Goal: Transaction & Acquisition: Purchase product/service

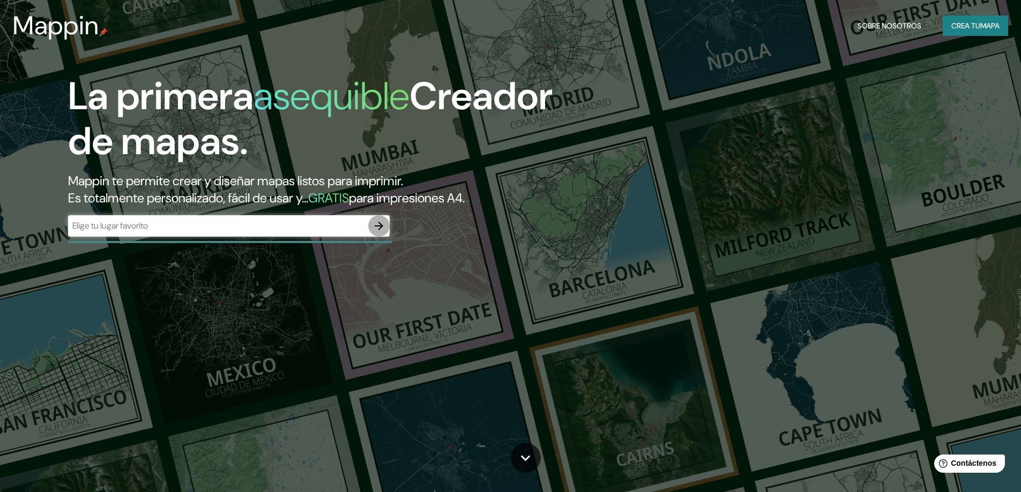
click at [384, 226] on icon "button" at bounding box center [378, 226] width 13 height 13
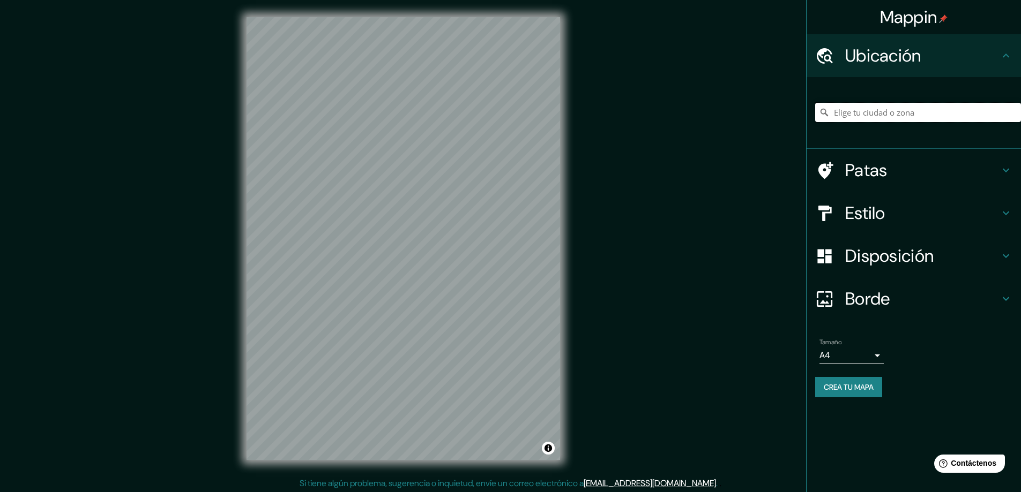
click at [892, 113] on input "Elige tu ciudad o zona" at bounding box center [918, 112] width 206 height 19
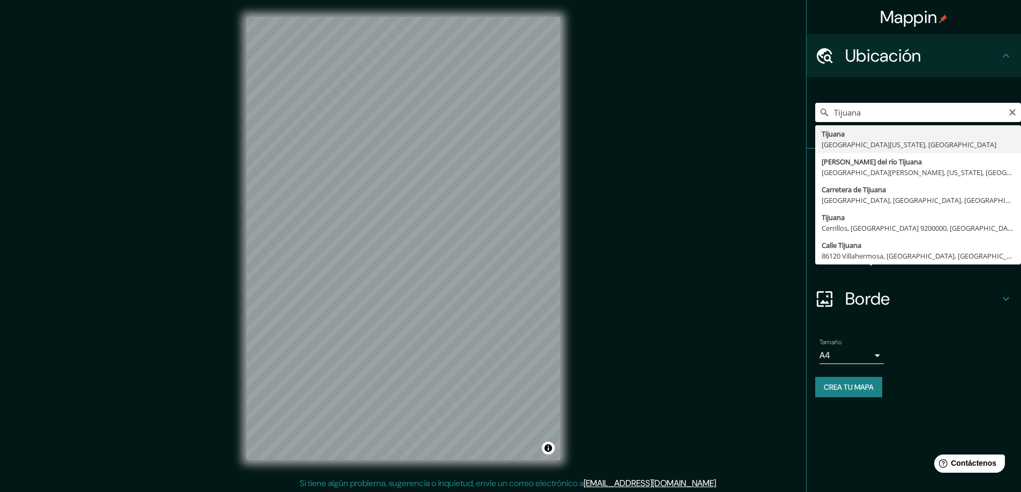
type input "Tijuana, [GEOGRAPHIC_DATA][US_STATE], [GEOGRAPHIC_DATA]"
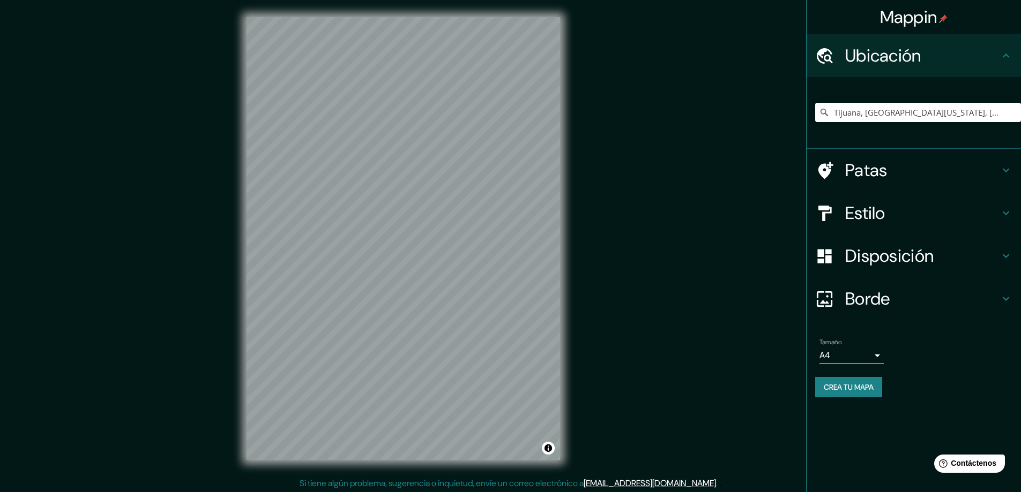
click at [876, 354] on body "Mappin Ubicación Tijuana, [GEOGRAPHIC_DATA][US_STATE], [GEOGRAPHIC_DATA] Patas …" at bounding box center [510, 246] width 1021 height 492
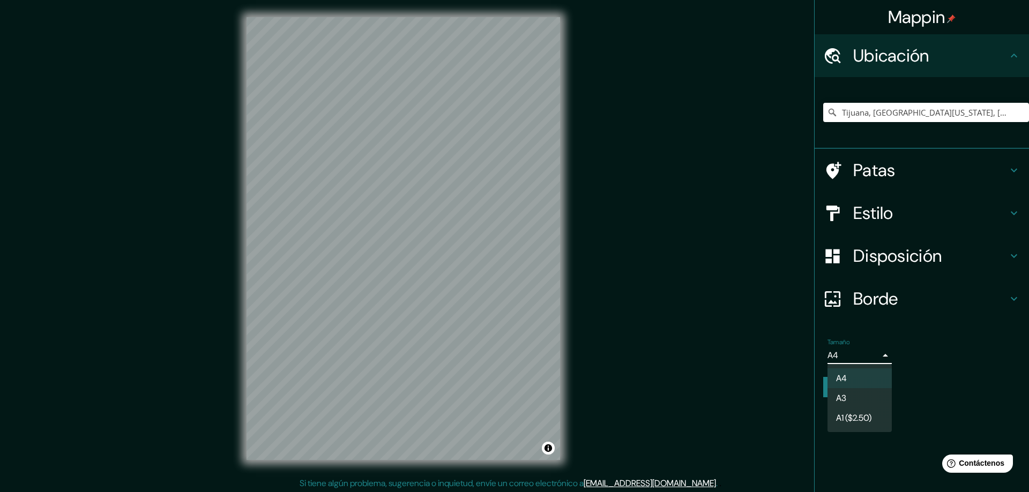
click at [869, 396] on li "A3" at bounding box center [859, 398] width 64 height 20
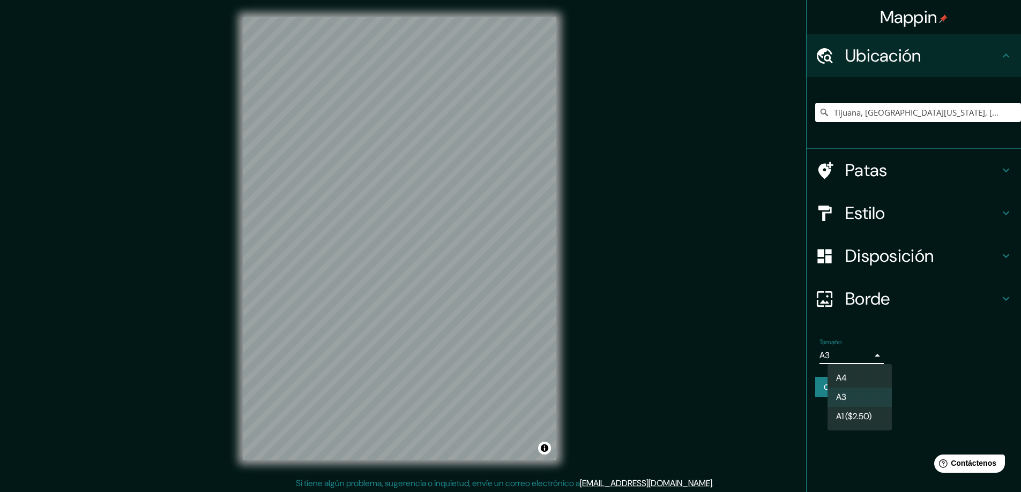
click at [877, 357] on body "Mappin Ubicación Tijuana, [GEOGRAPHIC_DATA][US_STATE], [GEOGRAPHIC_DATA] Patas …" at bounding box center [510, 246] width 1021 height 492
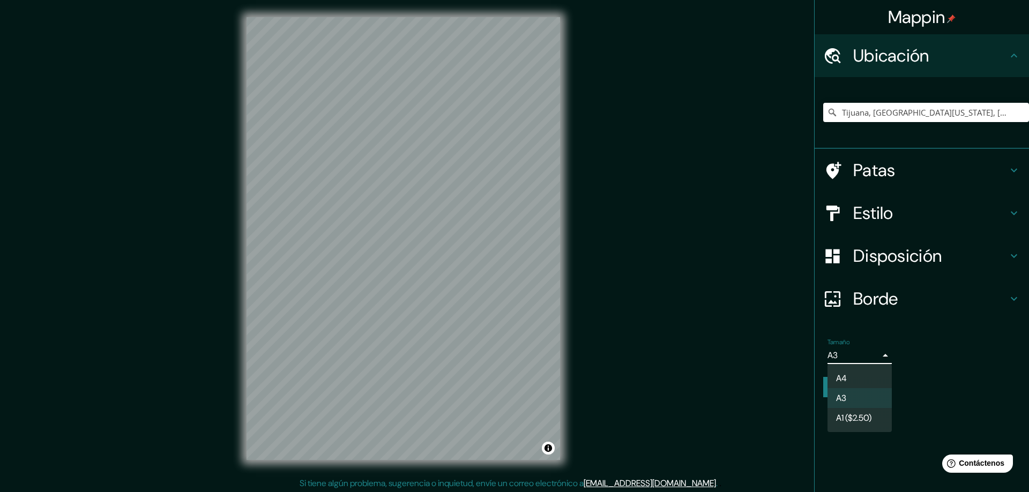
click at [874, 377] on li "A4" at bounding box center [859, 379] width 64 height 20
type input "single"
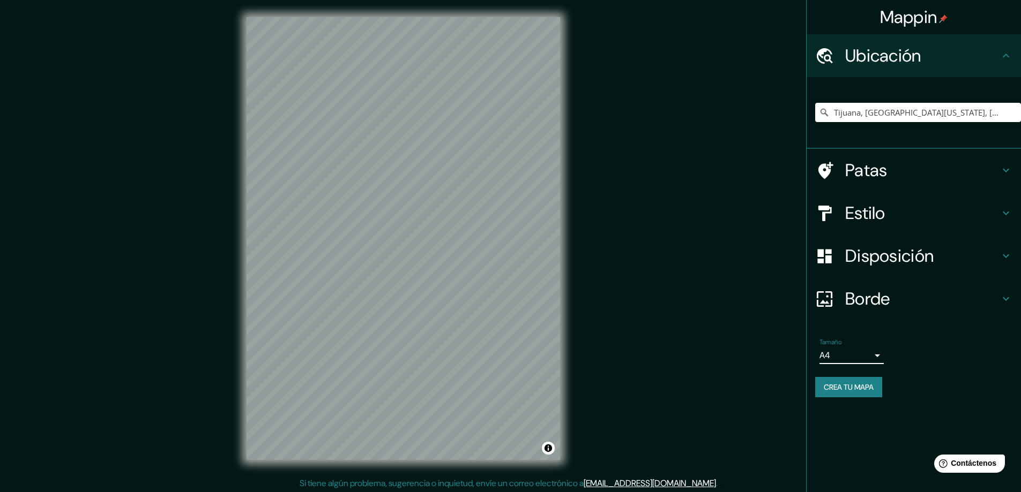
click at [937, 352] on div "Tamaño A4 single" at bounding box center [913, 351] width 197 height 34
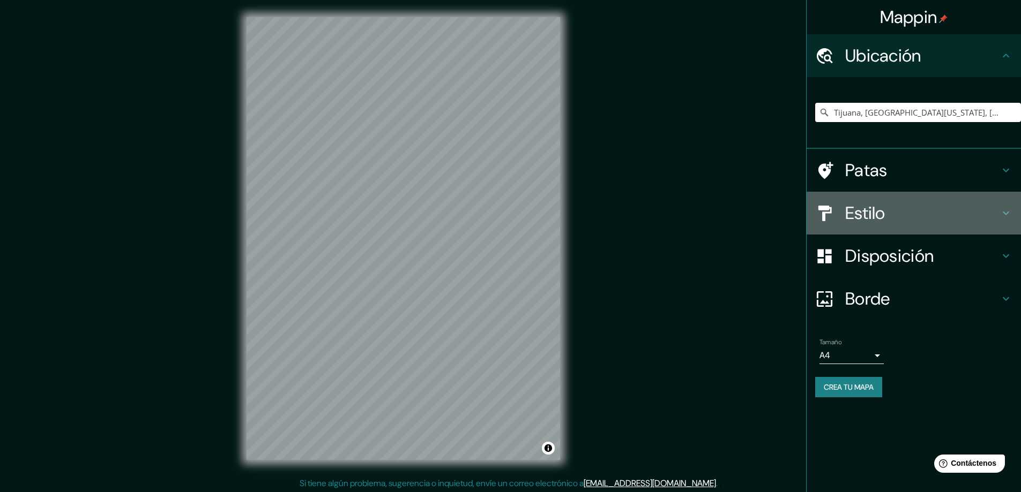
click at [911, 211] on h4 "Estilo" at bounding box center [922, 213] width 154 height 21
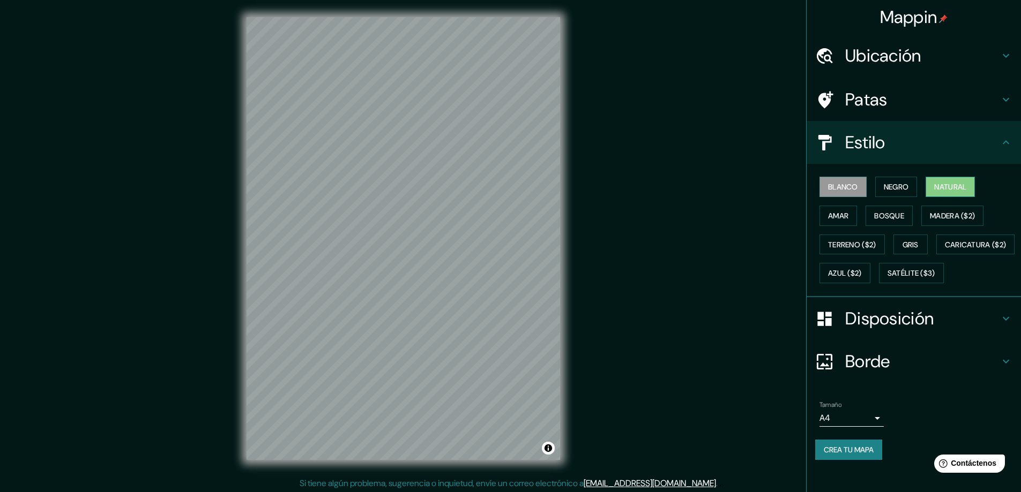
click at [963, 184] on button "Natural" at bounding box center [949, 187] width 49 height 20
click at [830, 217] on font "Amar" at bounding box center [838, 216] width 20 height 10
click at [888, 220] on font "Bosque" at bounding box center [889, 216] width 30 height 10
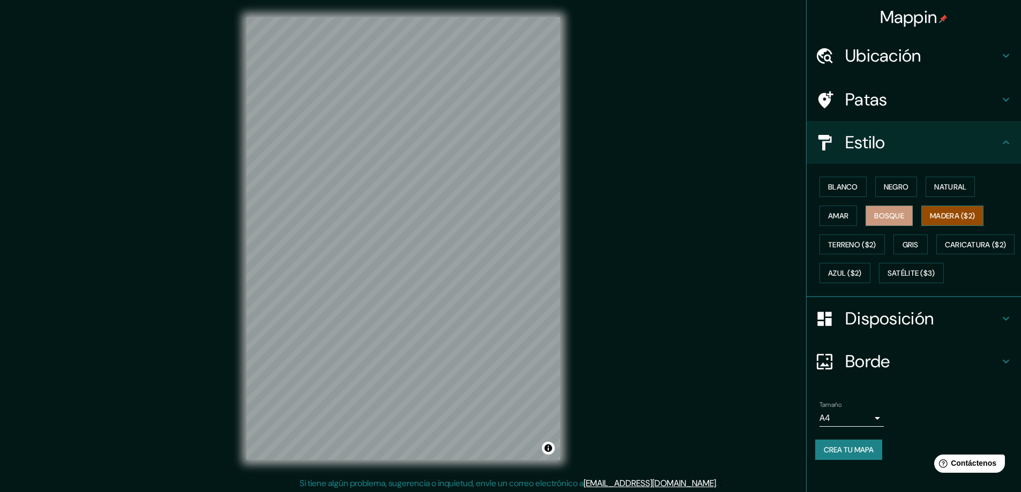
click at [941, 219] on font "Madera ($2)" at bounding box center [952, 216] width 45 height 10
click at [855, 245] on font "Terreno ($2)" at bounding box center [852, 245] width 48 height 10
click at [908, 243] on font "Gris" at bounding box center [910, 245] width 16 height 10
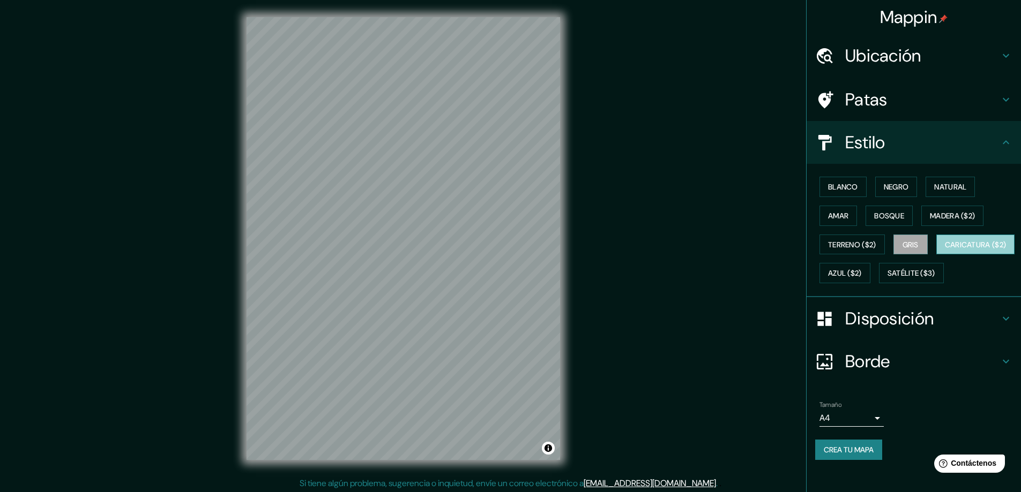
click at [945, 250] on font "Caricatura ($2)" at bounding box center [976, 245] width 62 height 10
click at [862, 278] on font "Azul ($2)" at bounding box center [845, 274] width 34 height 10
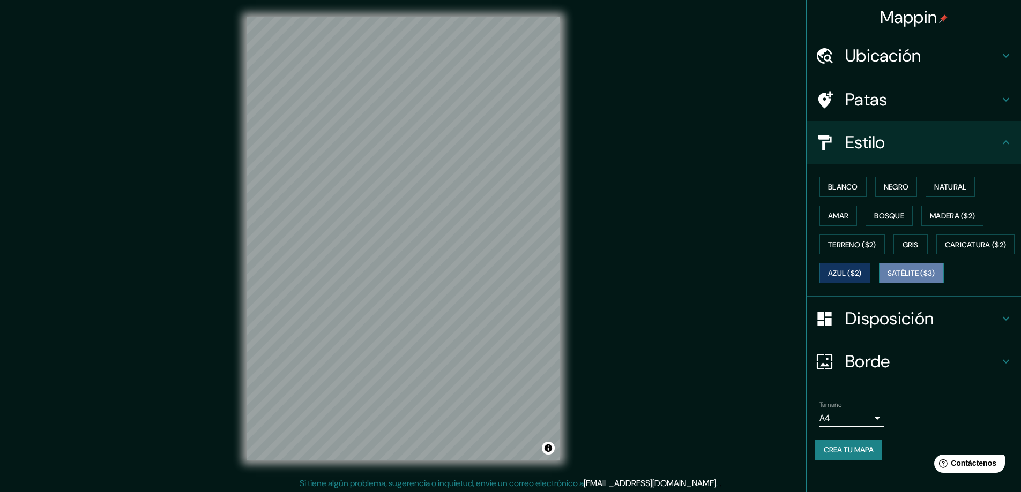
click at [887, 280] on font "Satélite ($3)" at bounding box center [911, 273] width 48 height 14
click at [843, 186] on font "Blanco" at bounding box center [843, 187] width 30 height 10
click at [888, 185] on font "Negro" at bounding box center [896, 187] width 25 height 10
click at [940, 186] on font "Natural" at bounding box center [950, 187] width 32 height 10
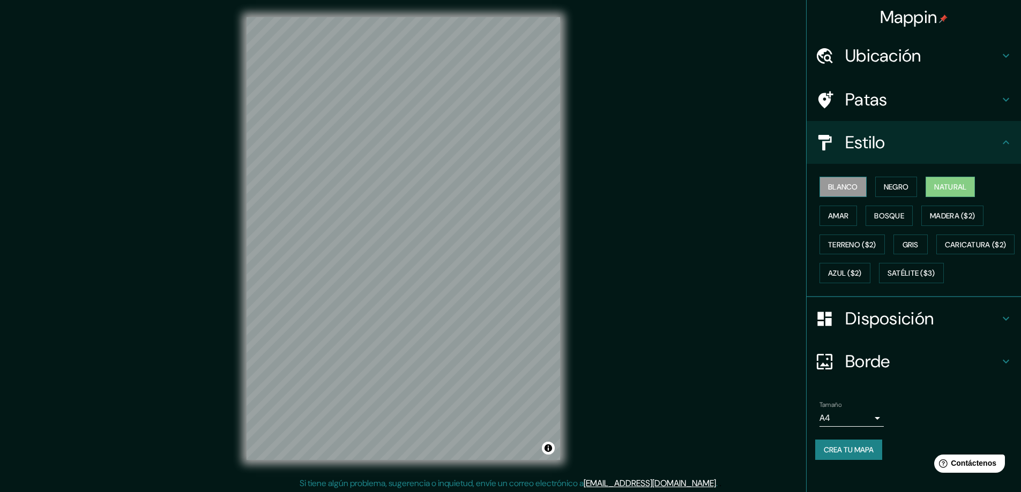
click at [837, 192] on font "Blanco" at bounding box center [843, 187] width 30 height 10
click at [899, 180] on font "Negro" at bounding box center [896, 187] width 25 height 14
click at [833, 185] on font "Blanco" at bounding box center [843, 187] width 30 height 10
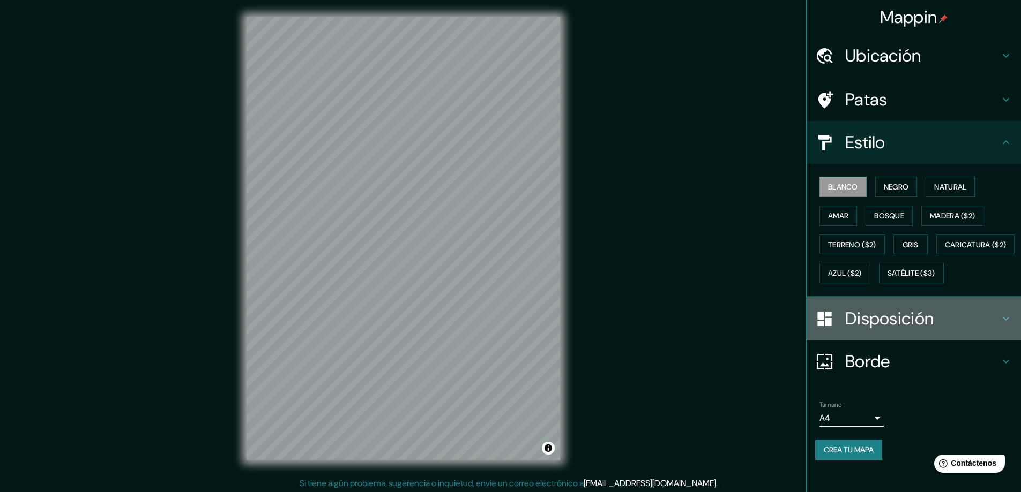
click at [912, 330] on font "Disposición" at bounding box center [889, 319] width 88 height 23
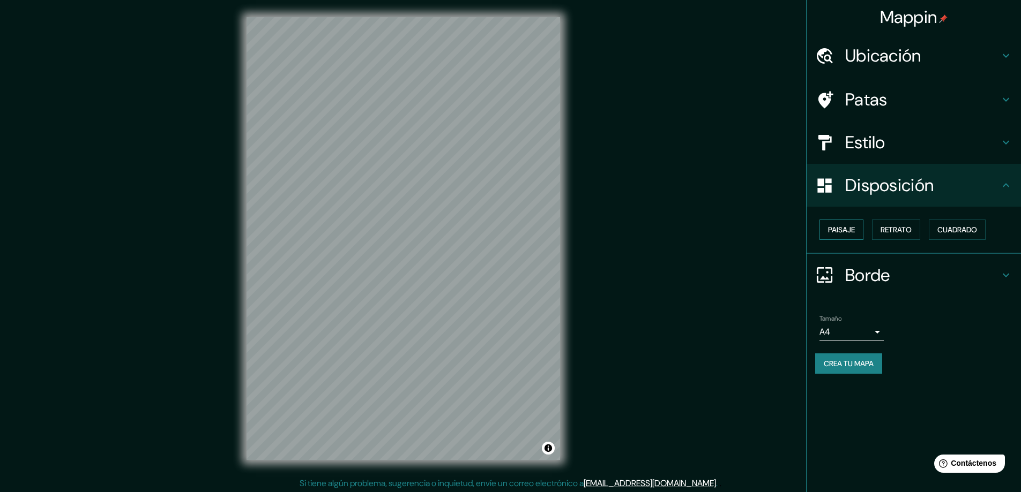
click at [851, 233] on font "Paisaje" at bounding box center [841, 230] width 27 height 10
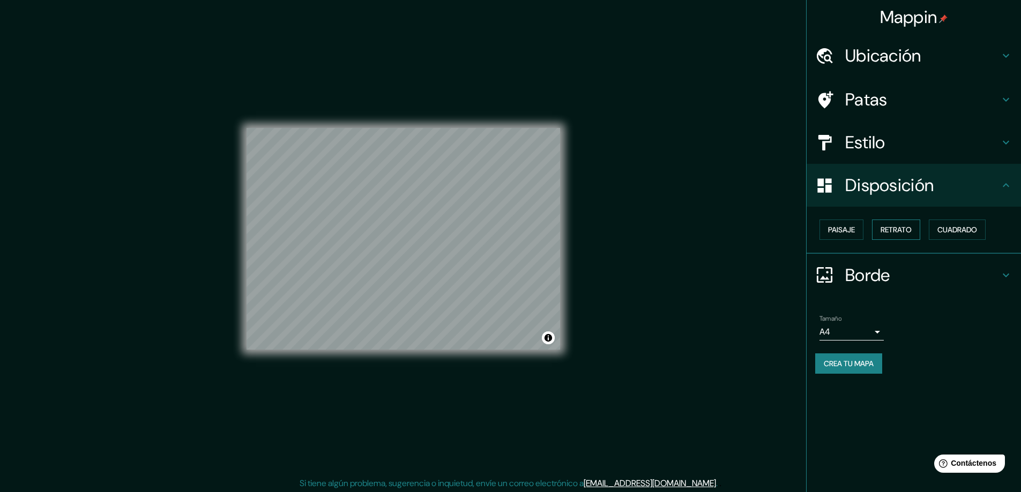
click at [903, 232] on font "Retrato" at bounding box center [895, 230] width 31 height 10
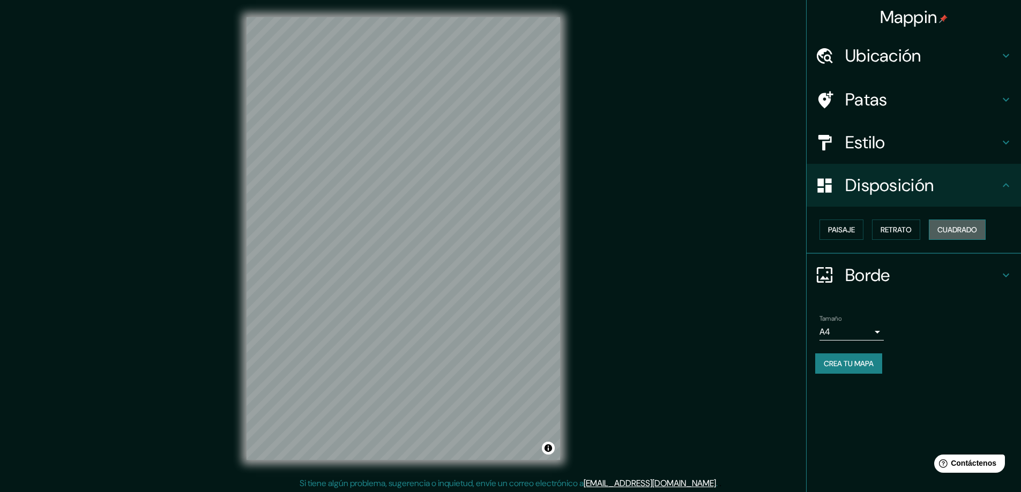
click at [956, 230] on font "Cuadrado" at bounding box center [957, 230] width 40 height 10
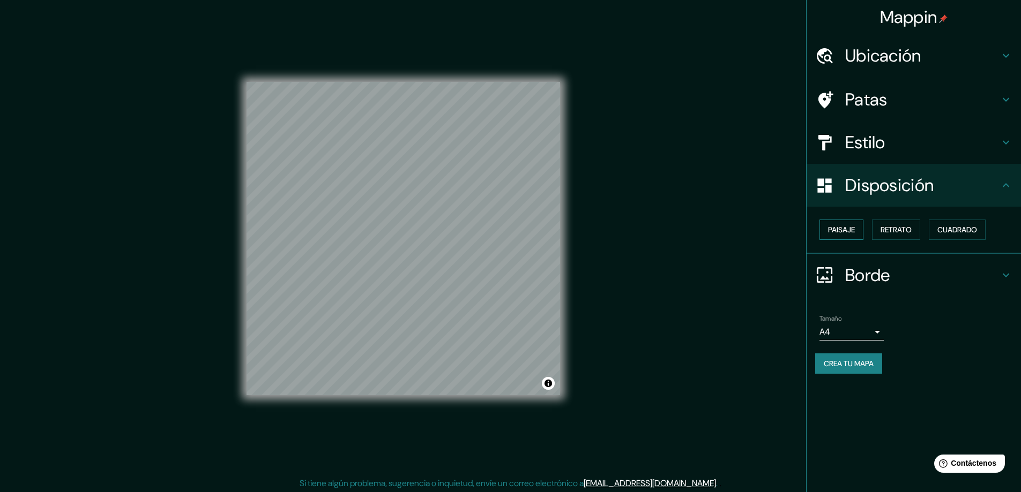
click at [846, 236] on font "Paisaje" at bounding box center [841, 230] width 27 height 14
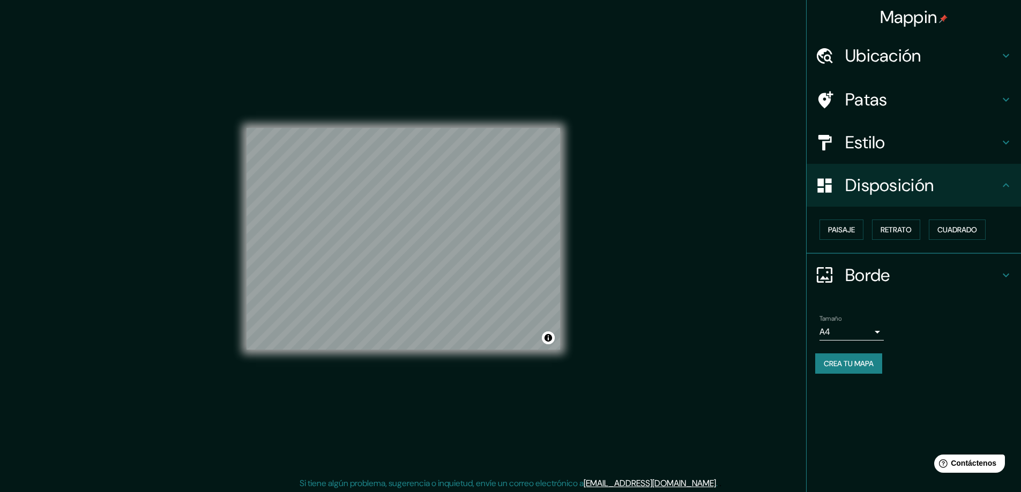
click at [970, 276] on h4 "Borde" at bounding box center [922, 275] width 154 height 21
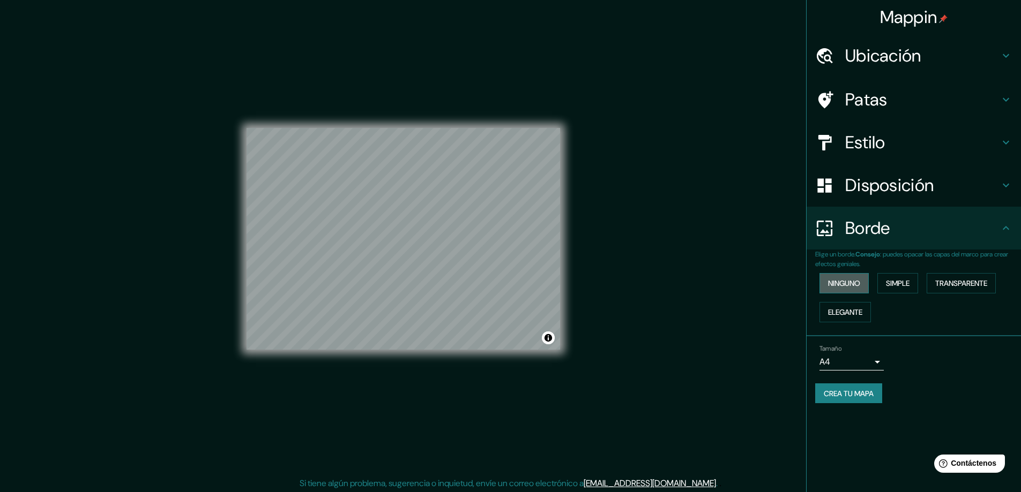
click at [852, 281] on font "Ninguno" at bounding box center [844, 284] width 32 height 10
click at [917, 281] on button "Simple" at bounding box center [897, 283] width 41 height 20
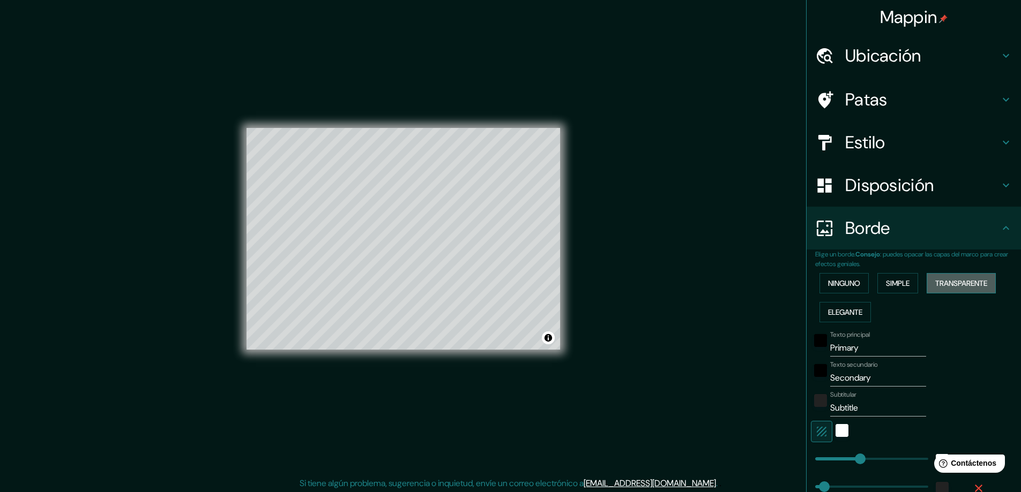
click at [973, 287] on font "Transparente" at bounding box center [961, 284] width 52 height 10
click at [856, 316] on font "Elegante" at bounding box center [845, 313] width 34 height 10
click at [847, 289] on font "Ninguno" at bounding box center [844, 283] width 32 height 14
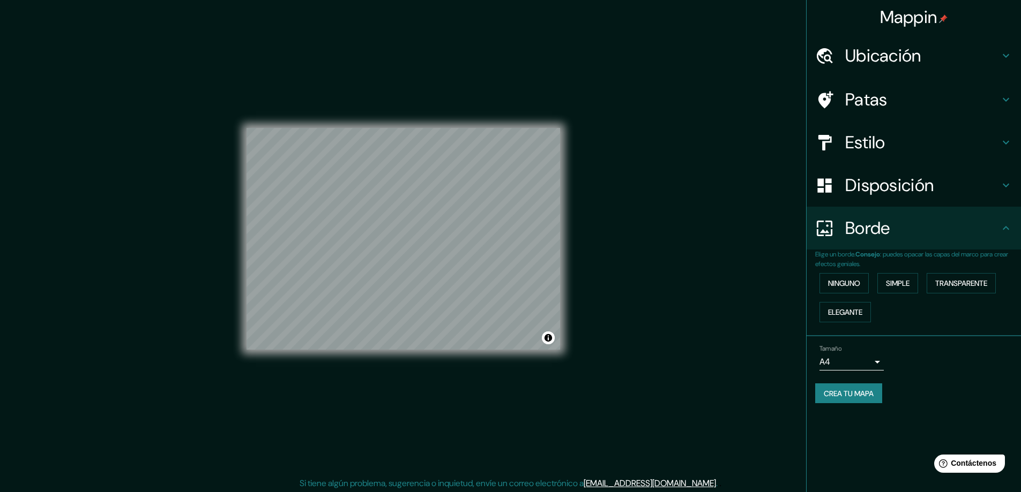
click at [1005, 235] on div "Borde" at bounding box center [913, 228] width 214 height 43
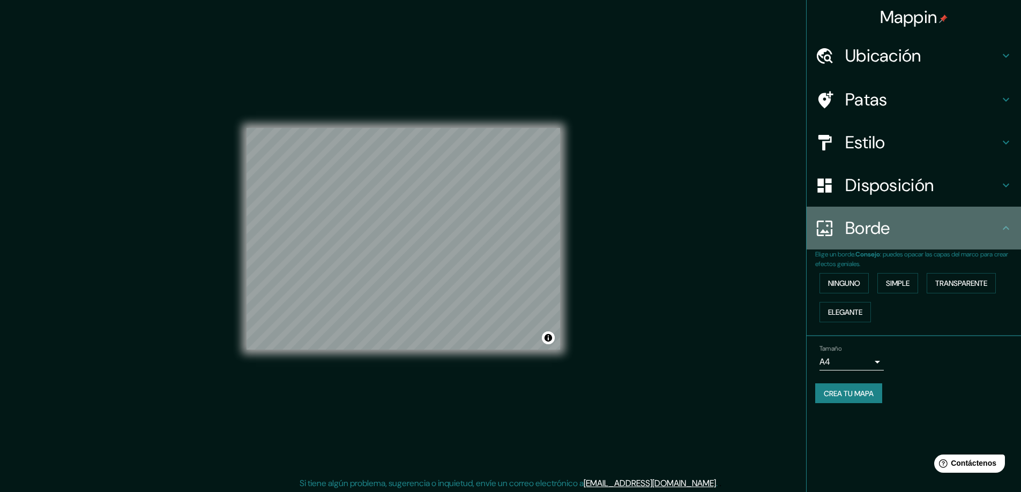
click at [1003, 226] on icon at bounding box center [1005, 228] width 13 height 13
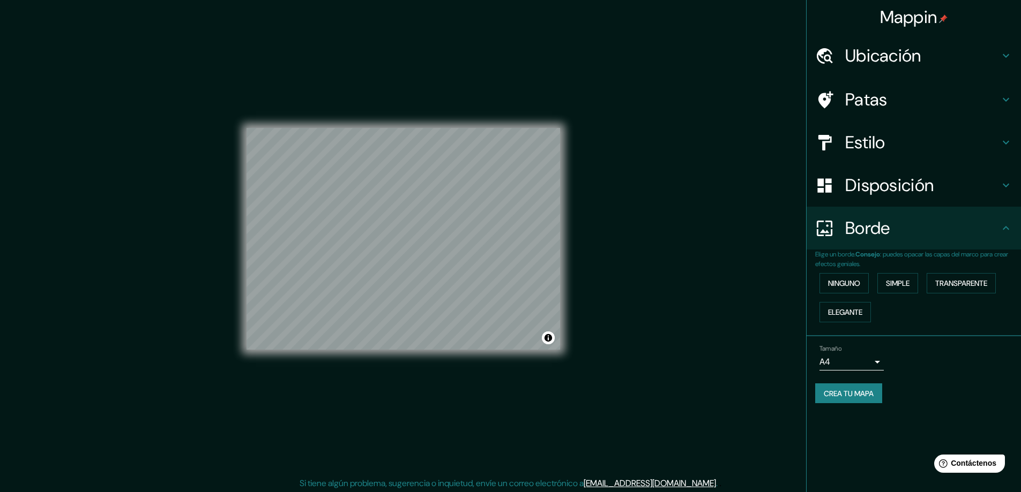
click at [932, 184] on font "Disposición" at bounding box center [889, 185] width 88 height 23
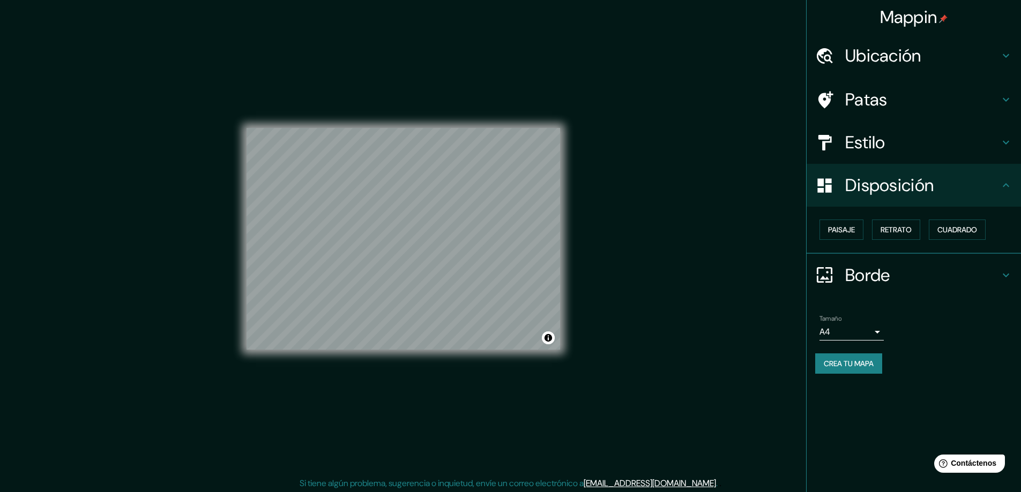
click at [931, 152] on h4 "Estilo" at bounding box center [922, 142] width 154 height 21
